Goal: Transaction & Acquisition: Download file/media

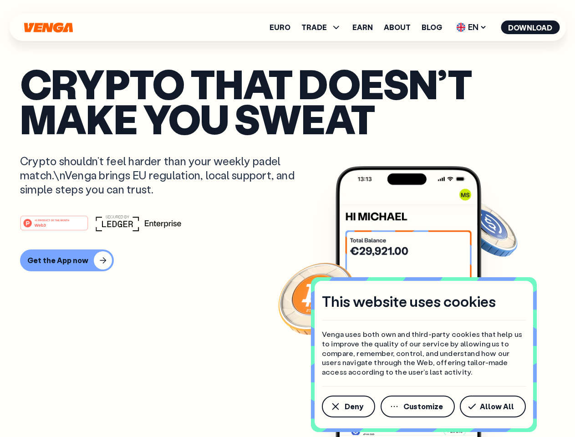
click at [287, 218] on div "#1 PRODUCT OF THE MONTH Web3" at bounding box center [287, 223] width 534 height 16
click at [348, 406] on span "Deny" at bounding box center [353, 406] width 19 height 7
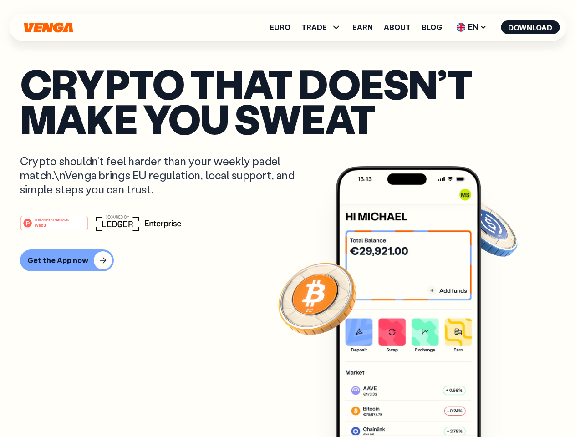
click at [418, 406] on img at bounding box center [408, 318] width 146 height 305
click at [494, 406] on article "Crypto that doesn’t make you sweat Crypto shouldn’t feel harder than your weekl…" at bounding box center [287, 236] width 534 height 341
click at [324, 27] on span "TRADE" at bounding box center [313, 27] width 25 height 7
click at [471, 27] on span "EN" at bounding box center [471, 27] width 37 height 15
click at [530, 27] on button "Download" at bounding box center [529, 27] width 59 height 14
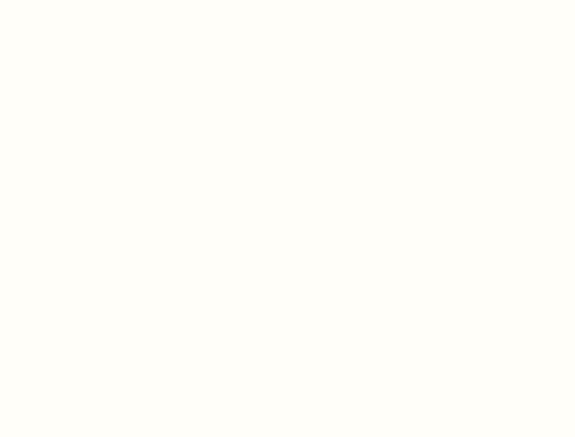
click at [66, 0] on html "This website uses cookies Venga uses both own and third-party cookies that help…" at bounding box center [287, 0] width 575 height 0
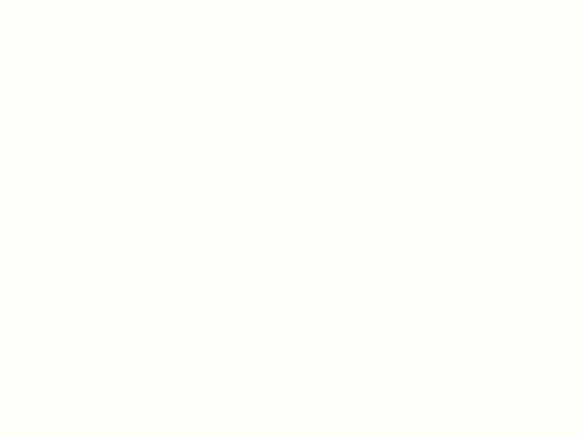
click at [55, 0] on html "This website uses cookies Venga uses both own and third-party cookies that help…" at bounding box center [291, 0] width 582 height 0
